Goal: Task Accomplishment & Management: Complete application form

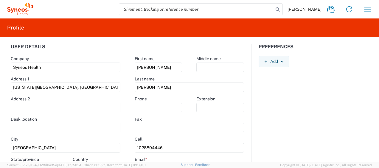
select select "EG"
select select "BUSI"
select select "[GEOGRAPHIC_DATA]"
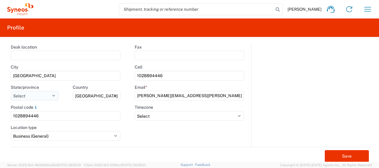
click at [54, 95] on select "[GEOGRAPHIC_DATA] [GEOGRAPHIC_DATA] [GEOGRAPHIC_DATA] [GEOGRAPHIC_DATA] [GEOGRA…" at bounding box center [35, 96] width 48 height 10
select select "11"
click at [43, 96] on select "[GEOGRAPHIC_DATA] [GEOGRAPHIC_DATA] [GEOGRAPHIC_DATA] [GEOGRAPHIC_DATA] [GEOGRA…" at bounding box center [35, 96] width 48 height 10
click at [71, 121] on agx-form-control-wrapper-v2 "Postal code 1028894446" at bounding box center [66, 114] width 124 height 20
click at [112, 54] on input "text" at bounding box center [66, 56] width 110 height 10
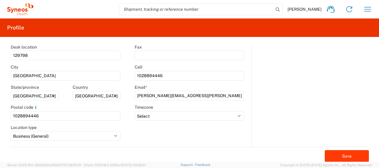
type input "129798"
click at [343, 158] on button "Save" at bounding box center [346, 156] width 44 height 12
click at [368, 11] on icon "button" at bounding box center [368, 9] width 10 height 10
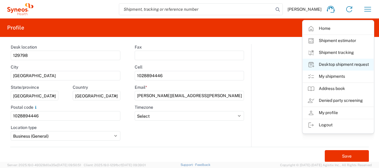
click at [345, 64] on link "Desktop shipment request" at bounding box center [337, 65] width 71 height 12
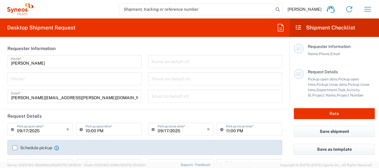
type input "Department"
type input "[GEOGRAPHIC_DATA]"
click at [54, 128] on input "09/17/2025" at bounding box center [41, 129] width 49 height 10
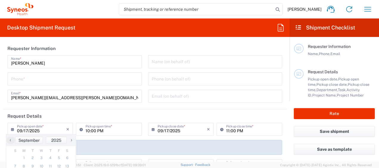
click at [12, 129] on icon at bounding box center [14, 129] width 6 height 10
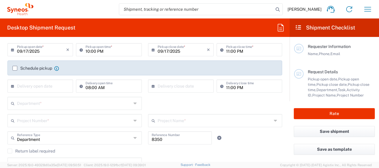
scroll to position [81, 0]
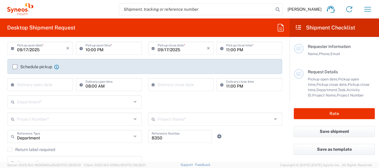
click at [40, 48] on input "09/17/2025" at bounding box center [41, 48] width 49 height 10
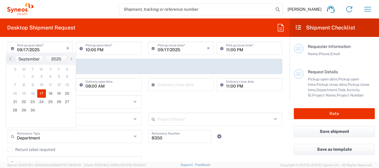
click at [26, 50] on input "09/17/2025" at bounding box center [41, 48] width 49 height 10
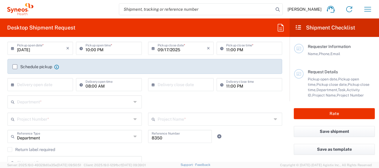
type input "[DATE]"
click at [95, 53] on div "10:00 PM Pickup open time *" at bounding box center [108, 48] width 65 height 13
click at [97, 48] on input "10:00 PM" at bounding box center [111, 48] width 52 height 10
click at [108, 46] on input "10:00 PM" at bounding box center [111, 48] width 52 height 10
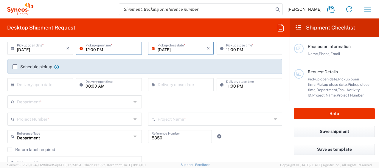
type input "12:00 PM"
type input "1"
type input "0100"
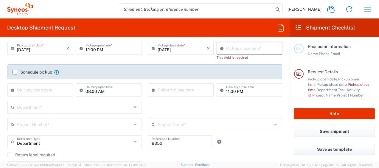
click at [220, 49] on icon at bounding box center [223, 48] width 6 height 10
click at [227, 49] on input "09:24 PM" at bounding box center [252, 48] width 52 height 10
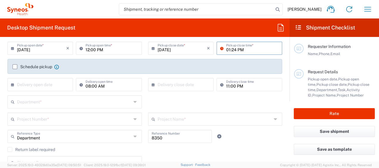
click at [232, 49] on input "01:24 PM" at bounding box center [252, 48] width 52 height 10
type input "05:00 PM"
click at [13, 66] on label "Schedule pickup" at bounding box center [33, 66] width 40 height 5
click at [15, 67] on input "Schedule pickup" at bounding box center [15, 67] width 0 height 0
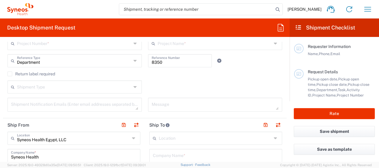
scroll to position [176, 0]
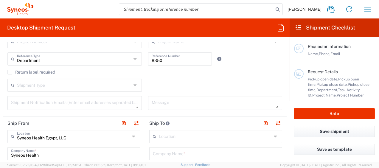
click at [133, 84] on icon at bounding box center [135, 85] width 5 height 10
click at [133, 86] on icon at bounding box center [135, 85] width 5 height 10
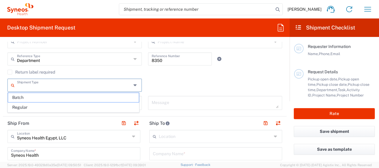
click at [103, 87] on input "text" at bounding box center [74, 84] width 114 height 10
click at [134, 84] on icon at bounding box center [135, 85] width 5 height 10
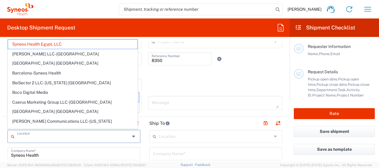
click at [104, 134] on input "text" at bounding box center [73, 136] width 113 height 10
type input "Syneos Health Egypt, LLC"
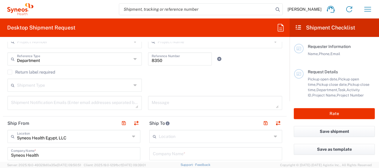
scroll to position [244, 0]
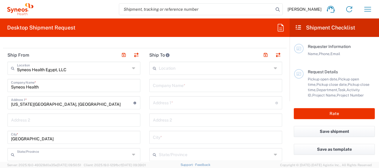
type input "[GEOGRAPHIC_DATA]"
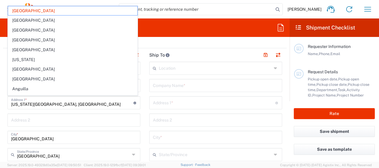
scroll to position [313, 0]
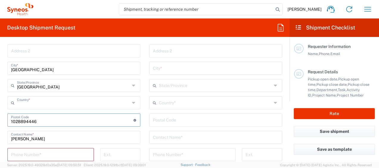
type input "[GEOGRAPHIC_DATA]"
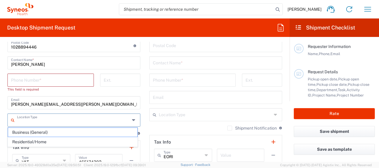
type input "Business (General)"
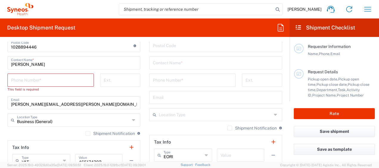
click at [86, 132] on label "Shipment Notification" at bounding box center [109, 133] width 49 height 5
click at [88, 133] on input "Shipment Notification" at bounding box center [88, 133] width 0 height 0
type input "VAT"
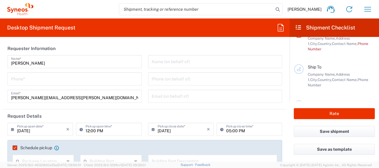
scroll to position [83, 0]
click at [161, 63] on input "text" at bounding box center [215, 61] width 127 height 10
type input "TIN"
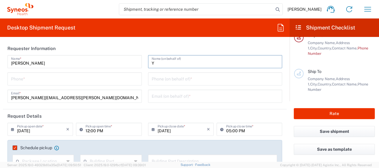
scroll to position [88, 0]
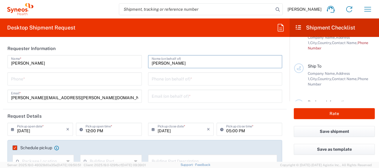
type input "[PERSON_NAME]"
click at [181, 82] on input "tel" at bounding box center [215, 78] width 127 height 10
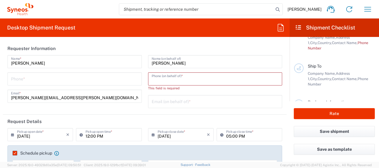
click at [204, 82] on input "tel" at bounding box center [215, 78] width 127 height 10
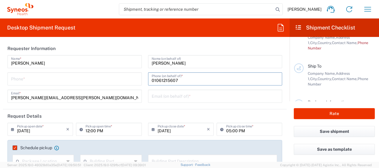
type input "01061215607"
click at [192, 94] on input "text" at bounding box center [215, 95] width 127 height 10
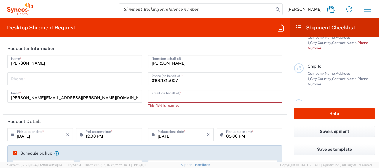
click at [173, 101] on input "text" at bounding box center [215, 95] width 127 height 10
paste input "[EMAIL_ADDRESS][DOMAIN_NAME]"
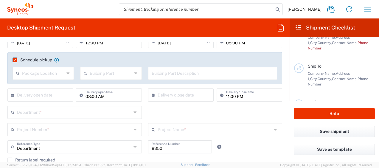
scroll to position [93, 0]
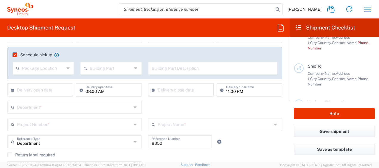
type input "[EMAIL_ADDRESS][DOMAIN_NAME]"
click at [67, 67] on icon at bounding box center [68, 68] width 4 height 10
click at [51, 83] on span "Front" at bounding box center [42, 80] width 59 height 9
type input "Front"
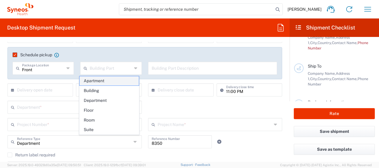
click at [91, 82] on span "Apartment" at bounding box center [108, 80] width 59 height 9
type input "Apartment"
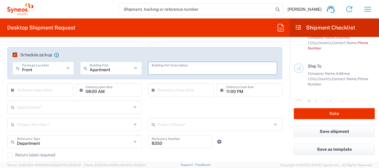
click at [165, 68] on input "text" at bounding box center [213, 68] width 122 height 10
click at [134, 143] on icon at bounding box center [135, 142] width 5 height 10
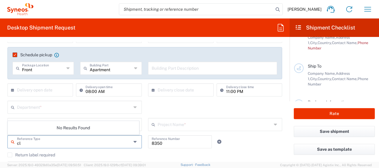
type input "c"
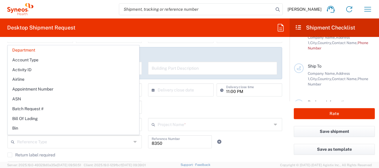
click at [177, 109] on div "Department * 3000 3100 3109 3110 3111 3112 3125 3130 3135 3136 3150 3155 3165 3…" at bounding box center [144, 109] width 281 height 17
type input "Department"
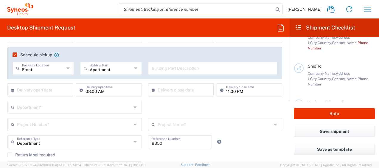
click at [133, 141] on icon at bounding box center [135, 142] width 5 height 10
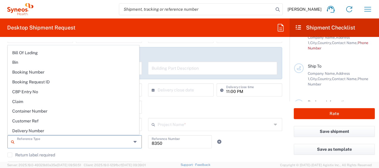
scroll to position [0, 0]
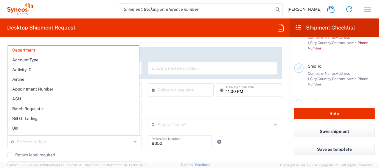
click at [177, 22] on agx-form-header "Desktop Shipment Request" at bounding box center [144, 27] width 289 height 18
type input "Department"
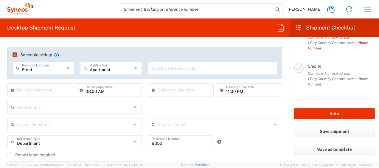
click at [299, 15] on div "[PERSON_NAME] Home Shipment estimator Shipment tracking Desktop shipment reques…" at bounding box center [204, 9] width 343 height 14
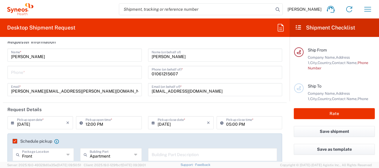
scroll to position [5, 0]
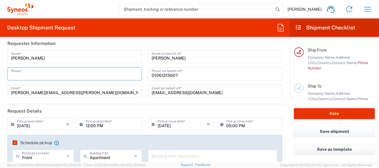
click at [24, 76] on input "tel" at bounding box center [74, 73] width 127 height 10
type input "2001028894446"
type input "[US_STATE][GEOGRAPHIC_DATA], [GEOGRAPHIC_DATA]"
type input "[GEOGRAPHIC_DATA]"
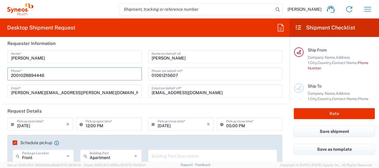
type input "1028894446"
click at [61, 76] on input "2001028894446" at bounding box center [74, 73] width 127 height 10
click at [43, 92] on input "[PERSON_NAME][EMAIL_ADDRESS][PERSON_NAME][DOMAIN_NAME]" at bounding box center [74, 90] width 127 height 10
click at [48, 76] on input "2001028894446" at bounding box center [74, 73] width 127 height 10
click at [70, 57] on input "[PERSON_NAME]" at bounding box center [74, 56] width 127 height 10
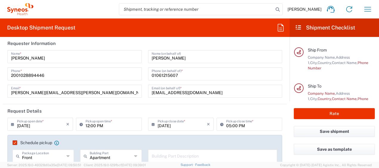
click at [356, 63] on span "Phone Number" at bounding box center [337, 65] width 60 height 10
click at [96, 76] on input "2001028894446" at bounding box center [74, 73] width 127 height 10
click at [139, 96] on div "[PERSON_NAME][EMAIL_ADDRESS][PERSON_NAME][DOMAIN_NAME] Email *" at bounding box center [74, 91] width 134 height 13
drag, startPoint x: 15, startPoint y: 74, endPoint x: 0, endPoint y: 75, distance: 14.6
click at [0, 75] on html "[PERSON_NAME] Home Shipment estimator Shipment tracking Desktop shipment reques…" at bounding box center [189, 84] width 379 height 168
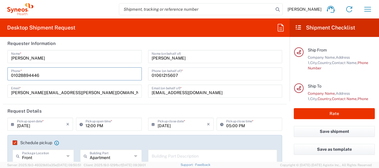
type input "01028894446"
type input "Department"
type input "Syneos Health Egypt, LLC"
type input "Front"
type input "Apartment"
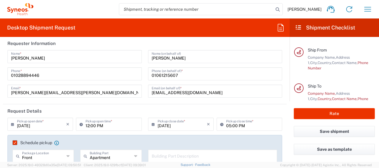
scroll to position [237, 0]
